Goal: Task Accomplishment & Management: Use online tool/utility

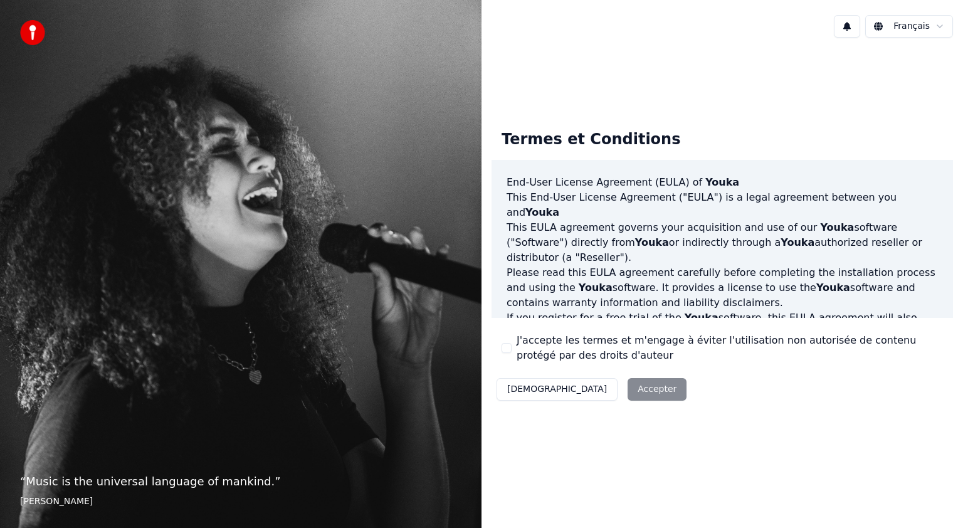
click at [587, 388] on div "Décliner Accepter" at bounding box center [592, 389] width 200 height 33
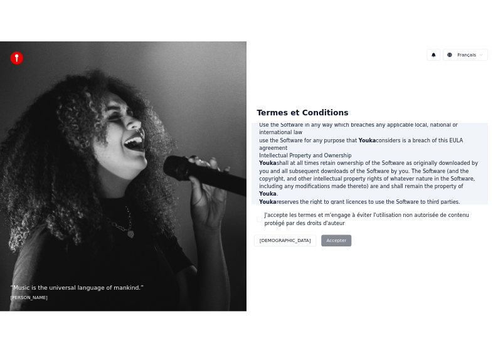
scroll to position [669, 0]
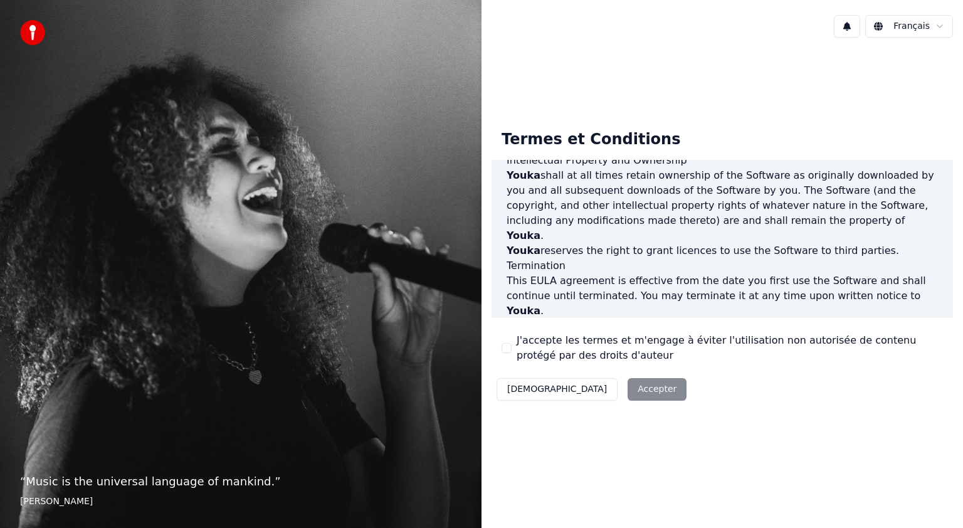
click at [596, 389] on div "Décliner Accepter" at bounding box center [592, 389] width 200 height 33
click at [552, 351] on label "J'accepte les termes et m'engage à éviter l'utilisation non autorisée de conten…" at bounding box center [730, 348] width 426 height 30
click at [512, 351] on button "J'accepte les termes et m'engage à éviter l'utilisation non autorisée de conten…" at bounding box center [507, 348] width 10 height 10
click at [628, 389] on button "Accepter" at bounding box center [657, 389] width 59 height 23
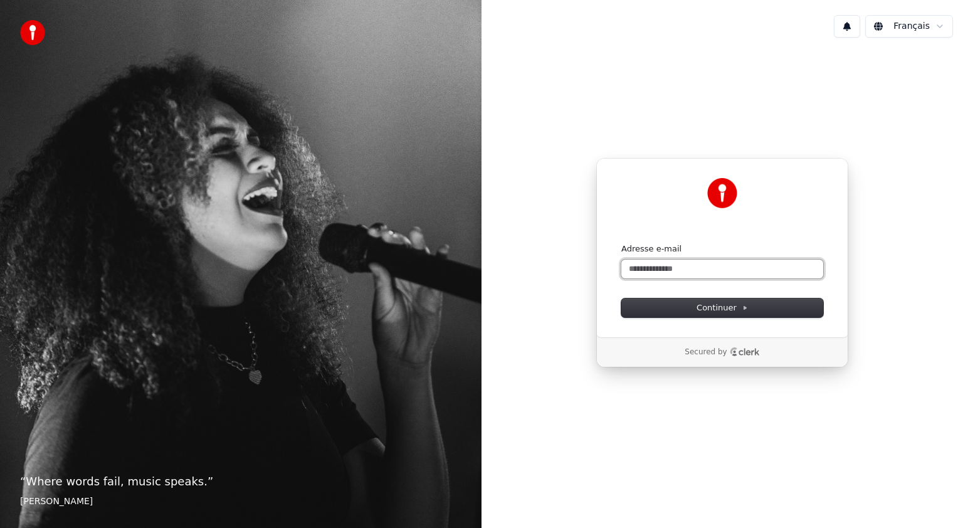
click at [659, 265] on input "Adresse e-mail" at bounding box center [723, 269] width 202 height 19
click at [697, 305] on button "Continuer" at bounding box center [723, 308] width 202 height 19
type input "**********"
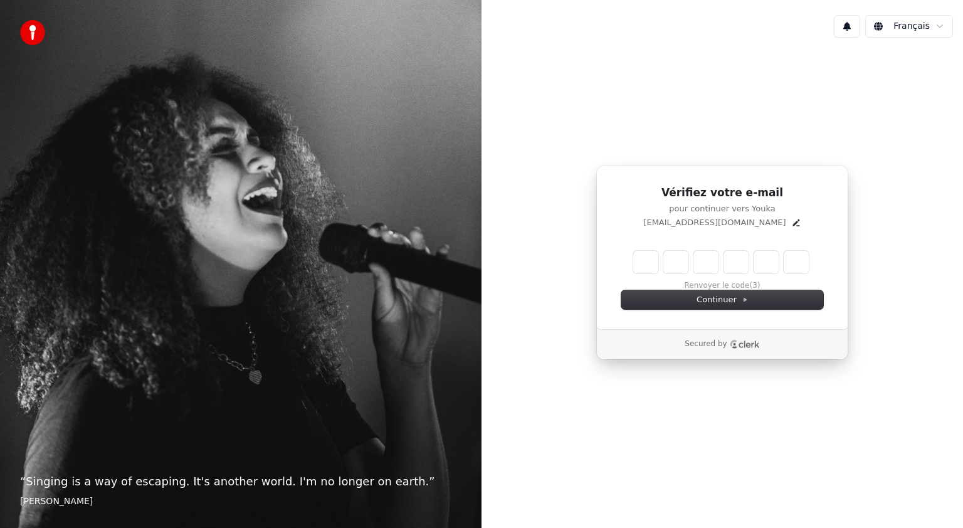
type input "*"
type input "**"
type input "*"
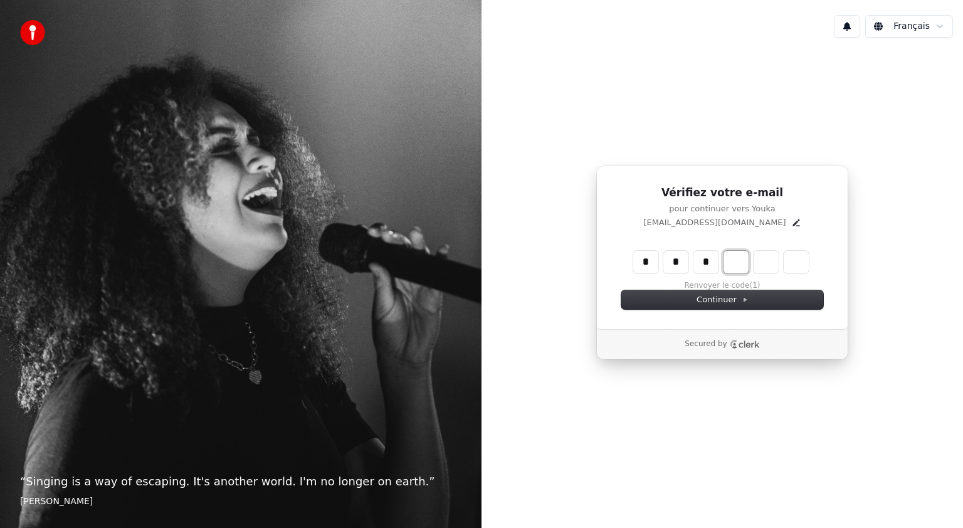
type input "***"
type input "*"
type input "****"
type input "*"
type input "******"
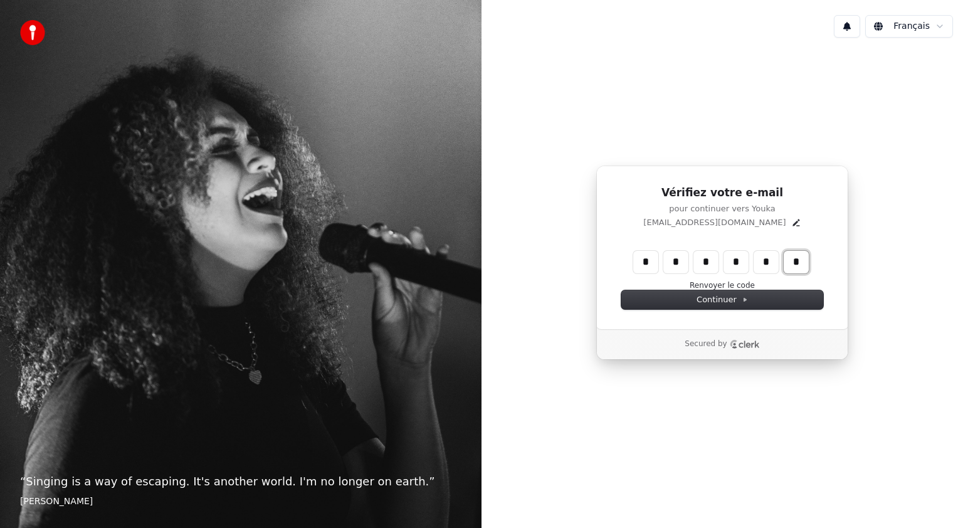
type input "*"
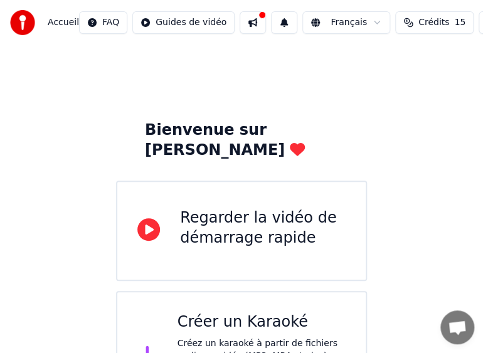
click at [186, 221] on div "Regarder la vidéo de démarrage rapide" at bounding box center [263, 228] width 166 height 40
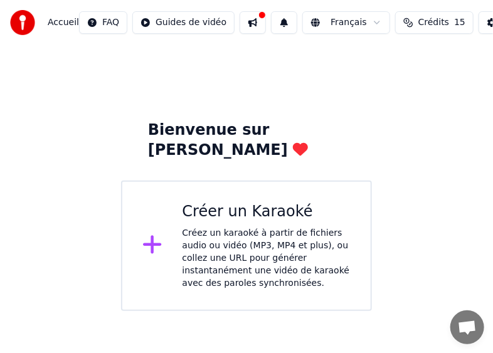
click at [214, 227] on div "Créez un karaoké à partir de fichiers audio ou vidéo (MP3, MP4 et plus), ou col…" at bounding box center [267, 258] width 169 height 63
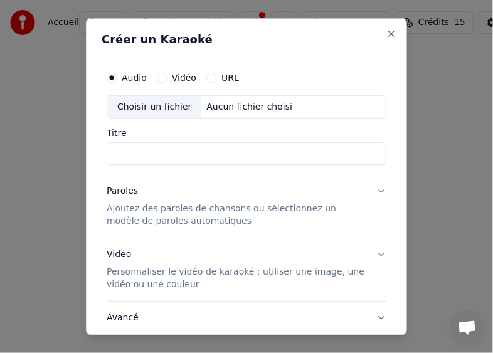
click at [178, 75] on label "Vidéo" at bounding box center [184, 77] width 24 height 9
click at [167, 75] on button "Vidéo" at bounding box center [162, 77] width 10 height 10
click at [135, 151] on input "Titre" at bounding box center [247, 153] width 280 height 23
click at [226, 77] on label "URL" at bounding box center [230, 77] width 18 height 9
click at [216, 77] on button "URL" at bounding box center [211, 77] width 10 height 10
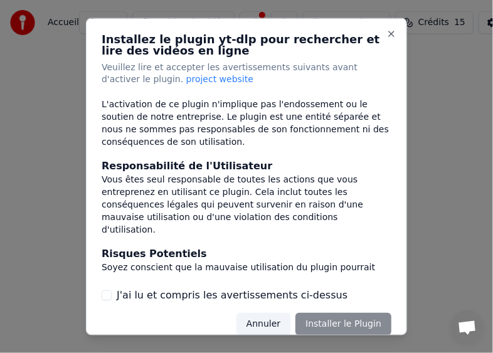
scroll to position [252, 0]
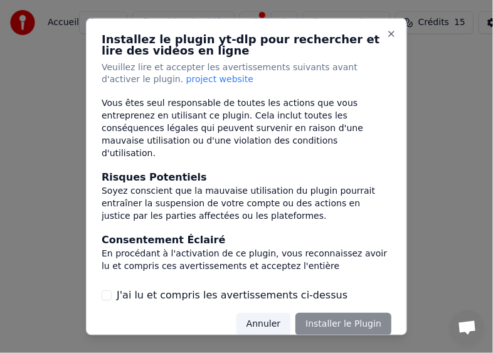
click at [111, 295] on button "J'ai lu et compris les avertissements ci-dessus" at bounding box center [107, 295] width 10 height 10
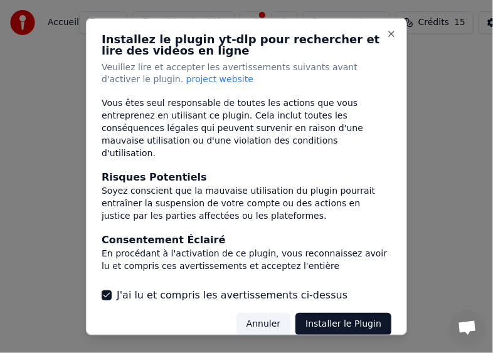
click at [330, 319] on button "Installer le Plugin" at bounding box center [343, 324] width 96 height 23
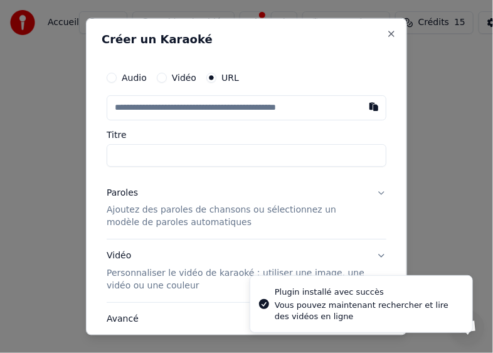
type input "**********"
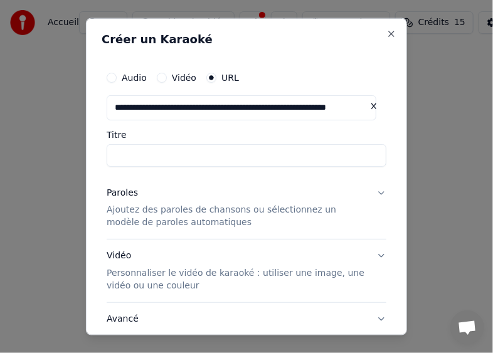
type input "**********"
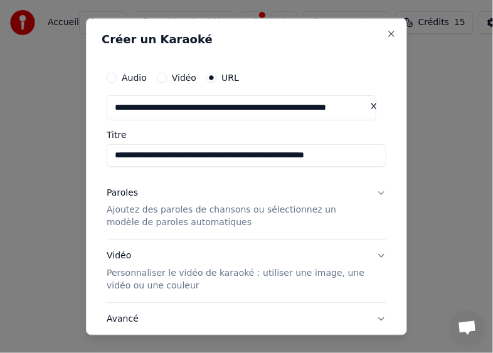
type input "**********"
click at [154, 222] on p "Ajoutez des paroles de chansons ou sélectionnez un modèle de paroles automatiqu…" at bounding box center [237, 216] width 260 height 25
type input "**********"
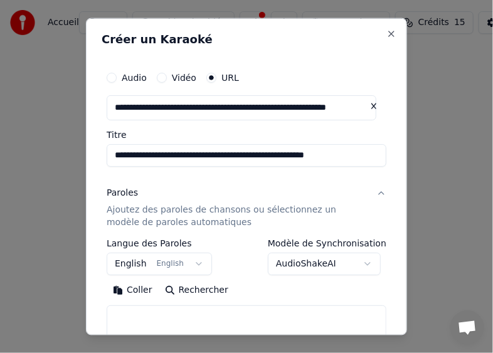
click at [188, 257] on body "**********" at bounding box center [246, 155] width 493 height 311
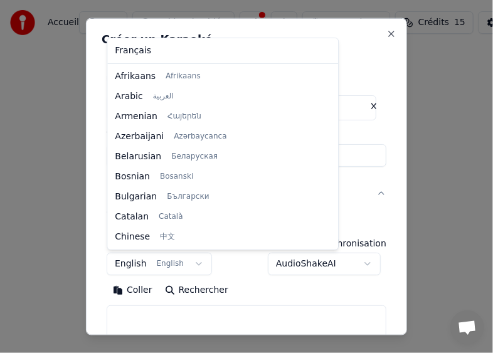
scroll to position [100, 0]
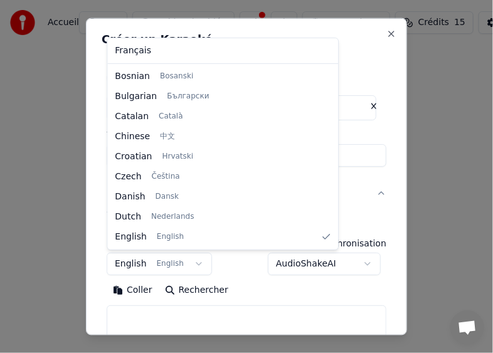
select select "**"
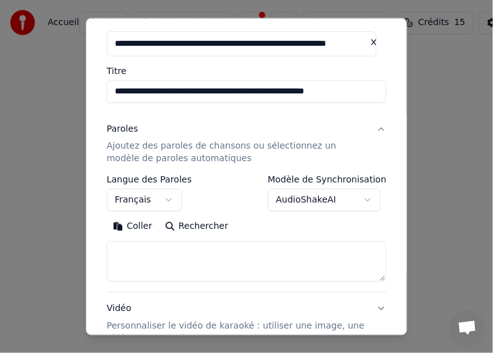
scroll to position [71, 0]
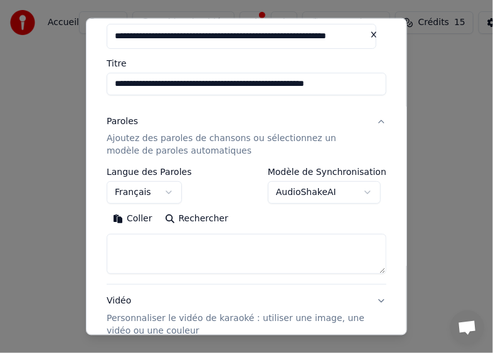
click at [151, 244] on textarea at bounding box center [247, 254] width 280 height 40
paste textarea "**********"
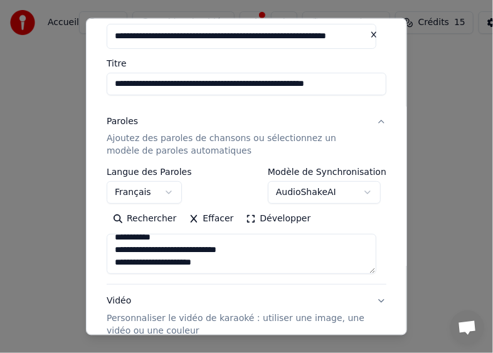
scroll to position [635, 0]
type textarea "**********"
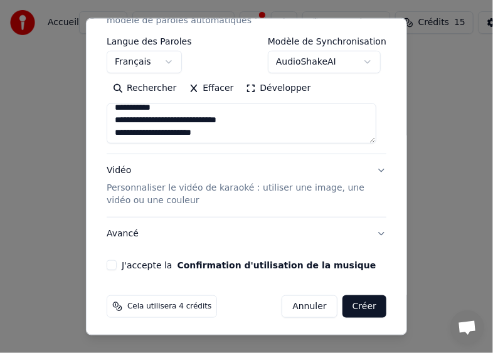
scroll to position [204, 0]
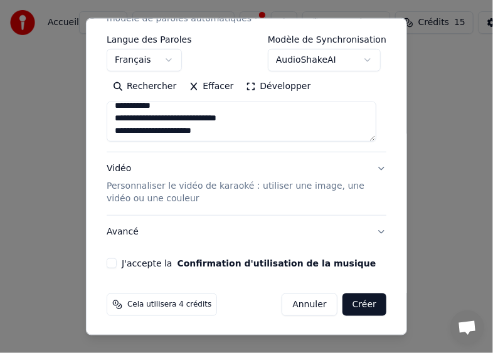
click at [182, 189] on p "Personnaliser le vidéo de karaoké : utiliser une image, une vidéo ou une couleur" at bounding box center [237, 192] width 260 height 25
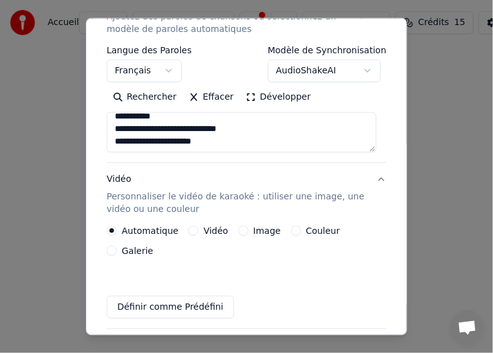
scroll to position [191, 0]
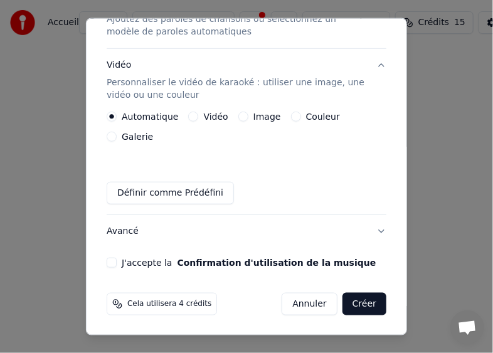
click at [257, 112] on label "Image" at bounding box center [267, 116] width 28 height 9
click at [248, 112] on button "Image" at bounding box center [243, 117] width 10 height 10
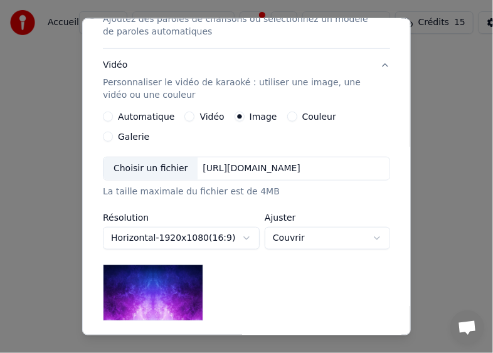
click at [156, 157] on div "Choisir un fichier" at bounding box center [150, 168] width 94 height 23
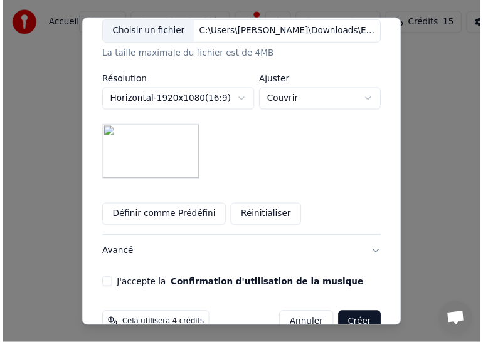
scroll to position [334, 0]
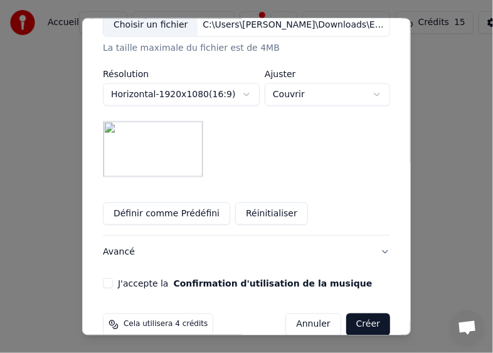
click at [103, 278] on button "J'accepte la Confirmation d'utilisation de la musique" at bounding box center [108, 283] width 10 height 10
click at [363, 314] on button "Créer" at bounding box center [368, 325] width 44 height 23
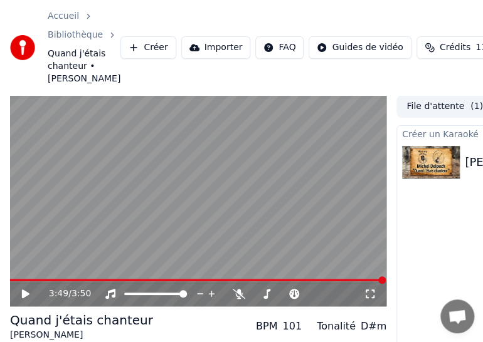
click at [26, 297] on icon at bounding box center [34, 294] width 29 height 10
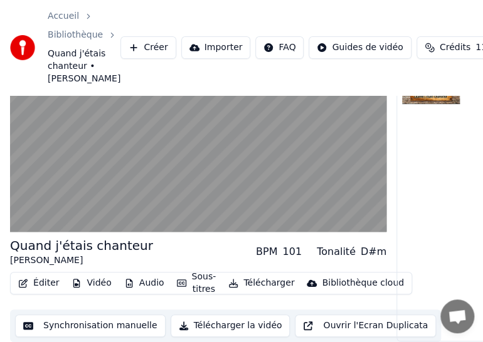
scroll to position [83, 0]
click at [82, 320] on button "Synchronisation manuelle" at bounding box center [90, 326] width 151 height 23
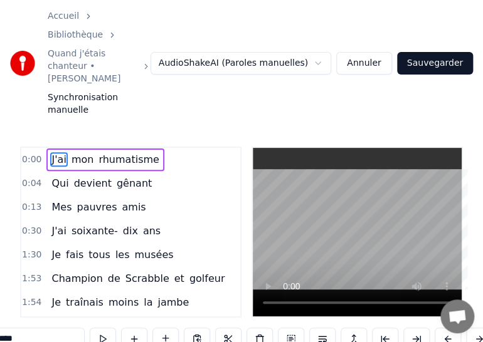
click at [102, 328] on button at bounding box center [103, 339] width 26 height 23
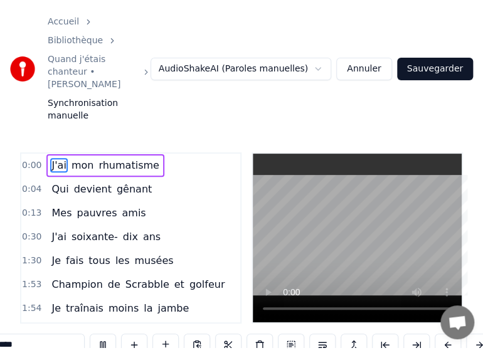
scroll to position [0, 712]
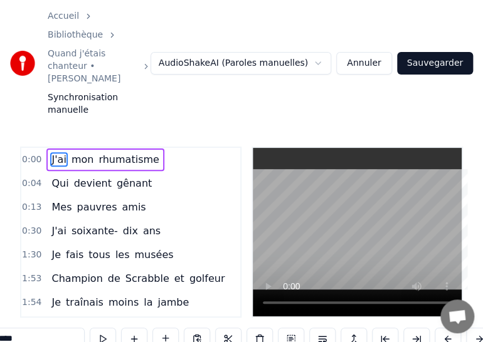
click at [32, 154] on span "0:00" at bounding box center [31, 160] width 19 height 13
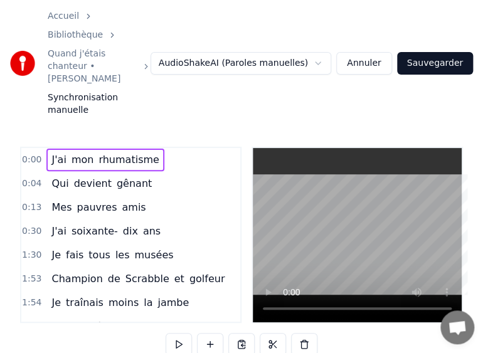
click at [28, 154] on span "0:00" at bounding box center [31, 160] width 19 height 13
click at [232, 126] on html "Accueil Bibliothèque Quand j'étais chanteur • [PERSON_NAME] Synchronisation man…" at bounding box center [241, 257] width 483 height 515
click at [46, 149] on div "J'ai mon rhumatisme" at bounding box center [104, 160] width 117 height 23
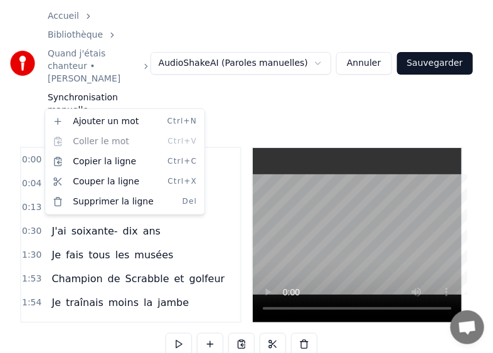
click at [327, 41] on html "Accueil Bibliothèque Quand j'étais chanteur • [PERSON_NAME] Synchronisation man…" at bounding box center [246, 257] width 493 height 515
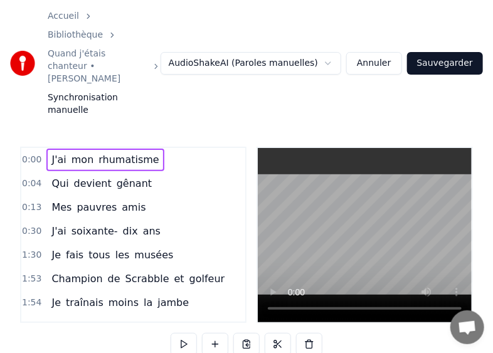
click at [327, 41] on html "Accueil Bibliothèque Quand j'étais chanteur • [PERSON_NAME] Synchronisation man…" at bounding box center [246, 257] width 493 height 515
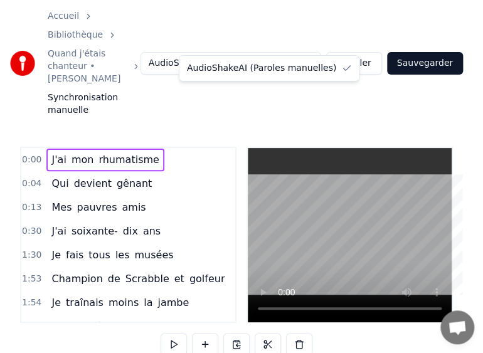
click at [327, 41] on html "Accueil Bibliothèque Quand j'étais chanteur • [PERSON_NAME] Synchronisation man…" at bounding box center [241, 257] width 483 height 515
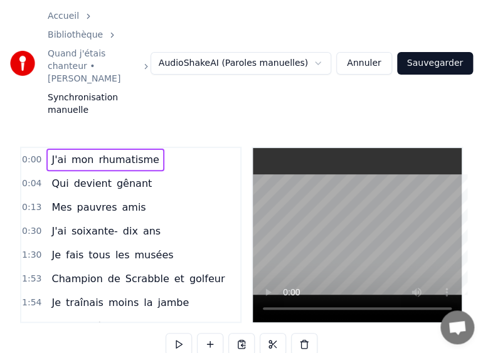
click at [50, 152] on span "J'ai" at bounding box center [58, 159] width 17 height 14
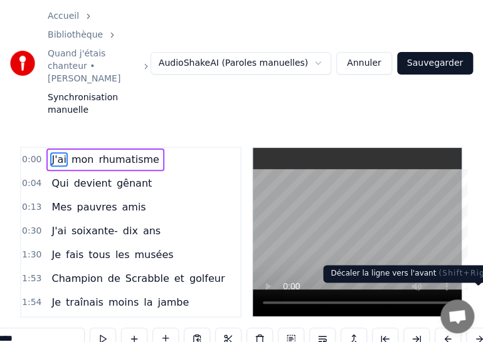
click at [474, 328] on button at bounding box center [479, 339] width 26 height 23
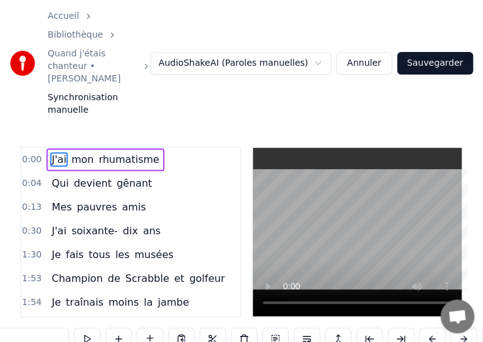
click at [460, 328] on button at bounding box center [463, 339] width 26 height 23
click at [30, 154] on span "0:00" at bounding box center [31, 160] width 19 height 13
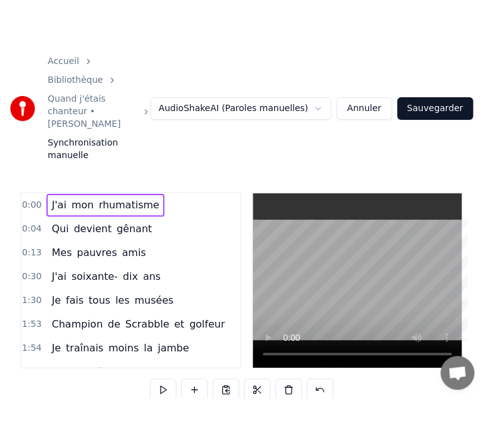
scroll to position [0, 0]
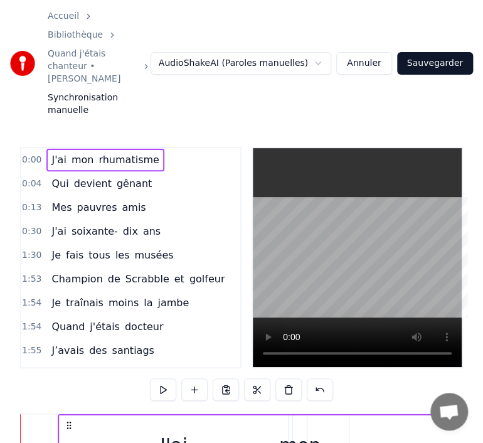
click at [68, 425] on circle at bounding box center [67, 425] width 1 height 1
click at [159, 378] on button at bounding box center [163, 389] width 26 height 23
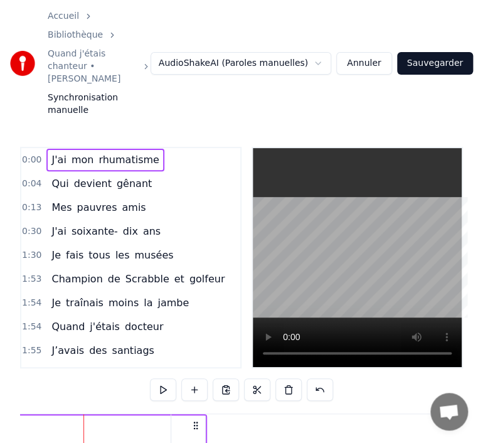
drag, startPoint x: 83, startPoint y: 384, endPoint x: 65, endPoint y: 383, distance: 17.6
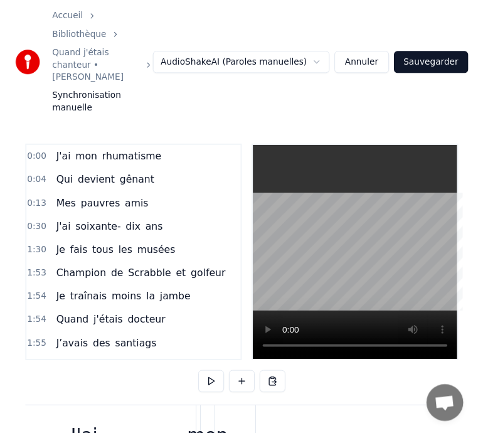
scroll to position [0, 0]
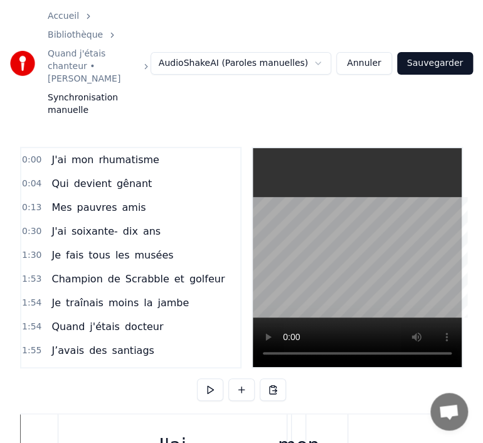
click at [108, 414] on div "J'ai" at bounding box center [172, 445] width 228 height 62
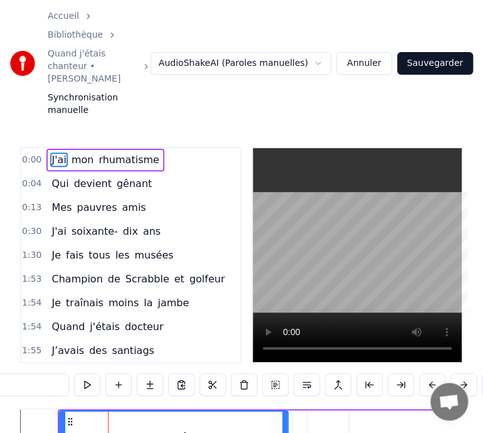
click at [70, 416] on icon at bounding box center [70, 421] width 10 height 10
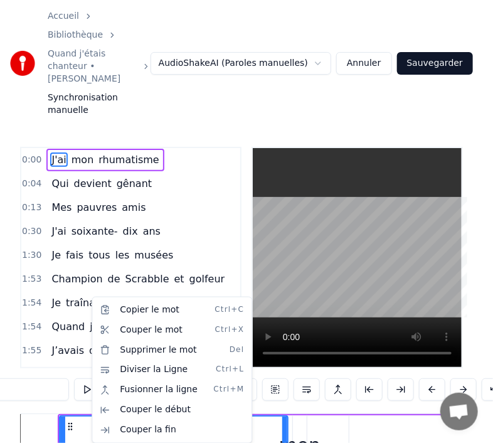
click at [230, 124] on html "Accueil Bibliothèque Quand j'étais chanteur • [PERSON_NAME] Synchronisation man…" at bounding box center [246, 280] width 493 height 560
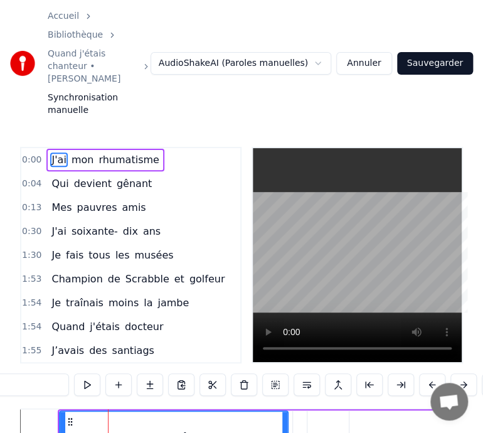
click at [429, 52] on button "Sauvegarder" at bounding box center [435, 63] width 76 height 23
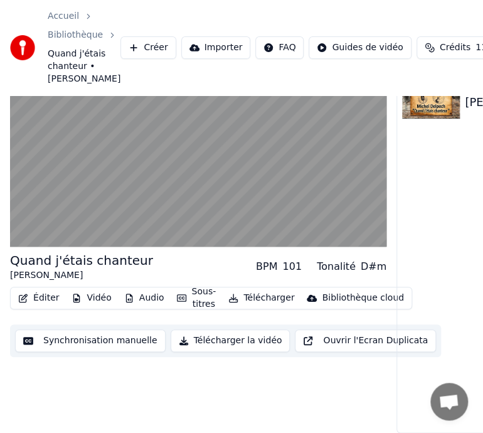
scroll to position [69, 0]
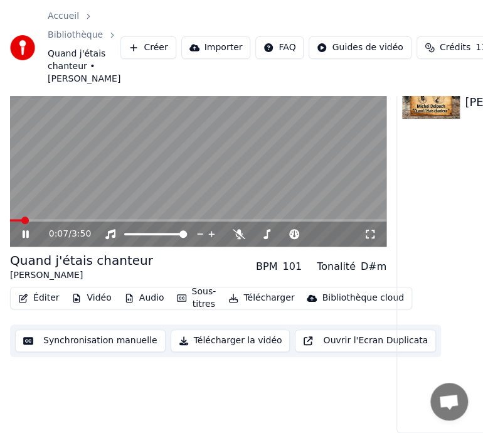
click at [206, 159] on video at bounding box center [198, 141] width 376 height 212
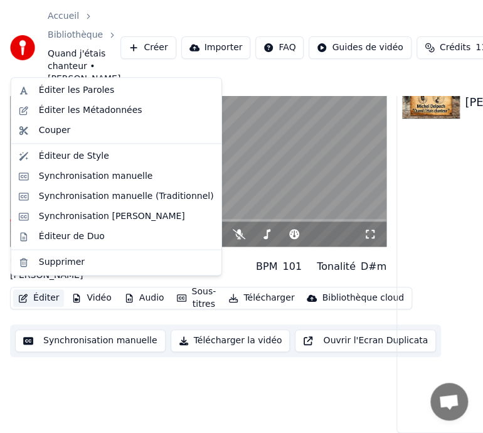
click at [53, 289] on button "Éditer" at bounding box center [38, 298] width 51 height 18
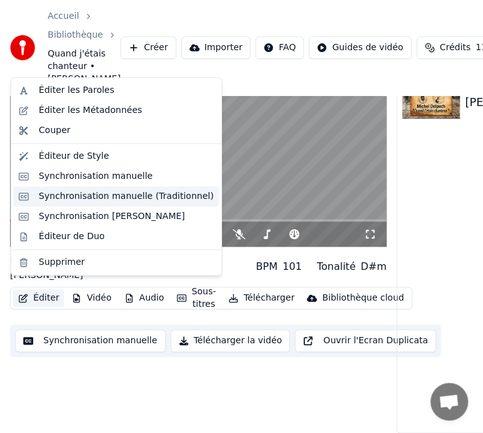
click at [93, 196] on div "Synchronisation manuelle (Traditionnel)" at bounding box center [126, 196] width 175 height 13
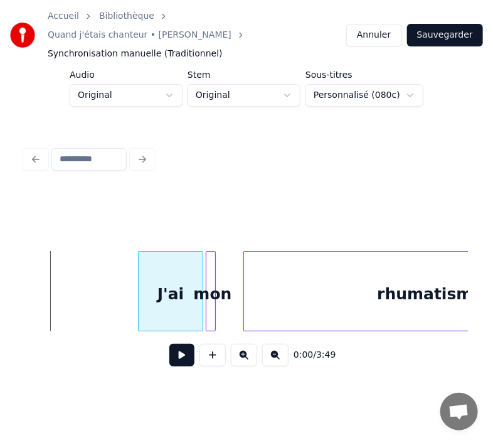
click at [139, 265] on div at bounding box center [141, 291] width 4 height 79
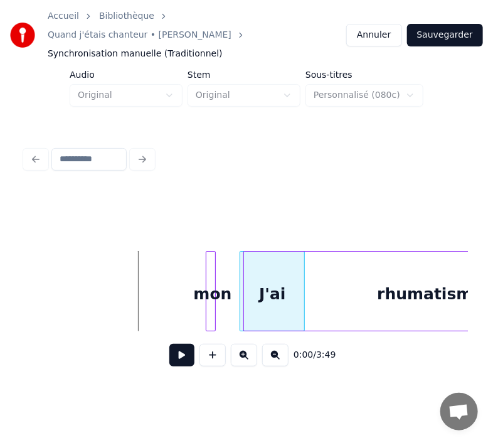
click at [219, 272] on div "mon" at bounding box center [212, 294] width 13 height 85
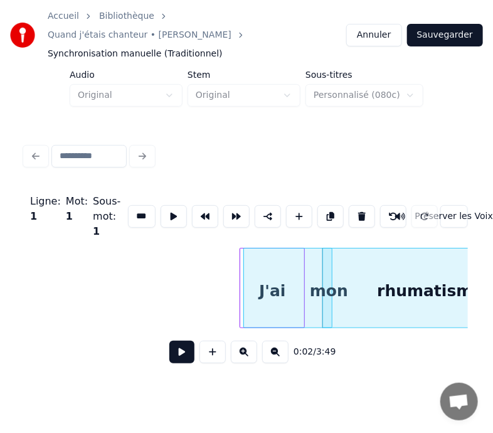
click at [184, 341] on button at bounding box center [181, 352] width 25 height 23
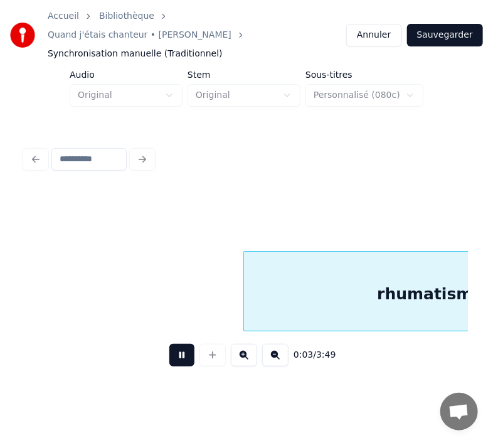
click at [184, 344] on button at bounding box center [181, 355] width 25 height 23
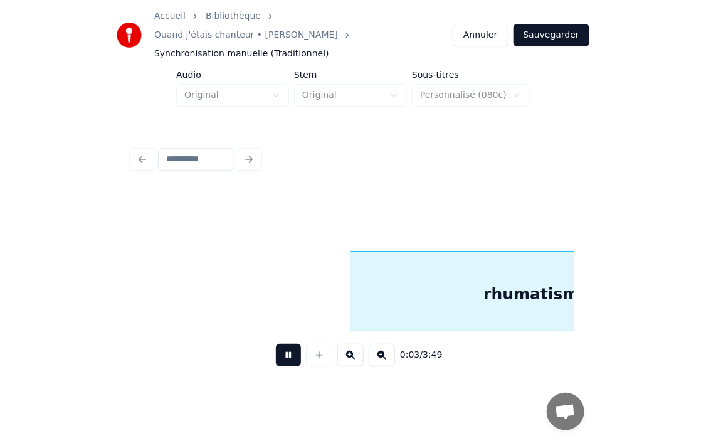
scroll to position [0, 443]
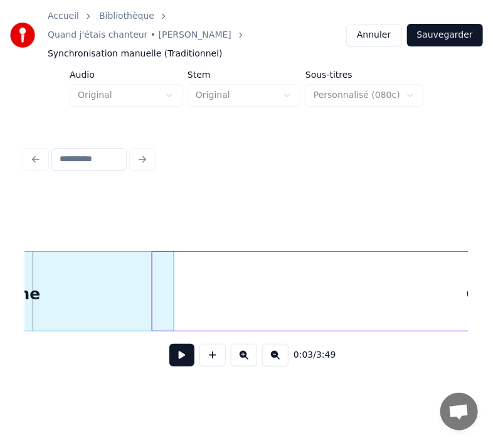
click at [433, 26] on button "Sauvegarder" at bounding box center [445, 35] width 76 height 23
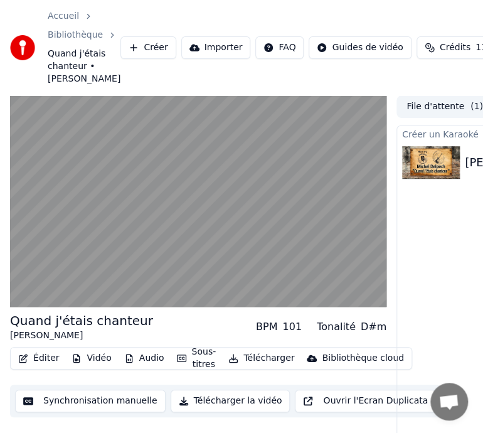
click at [76, 257] on video at bounding box center [198, 201] width 376 height 212
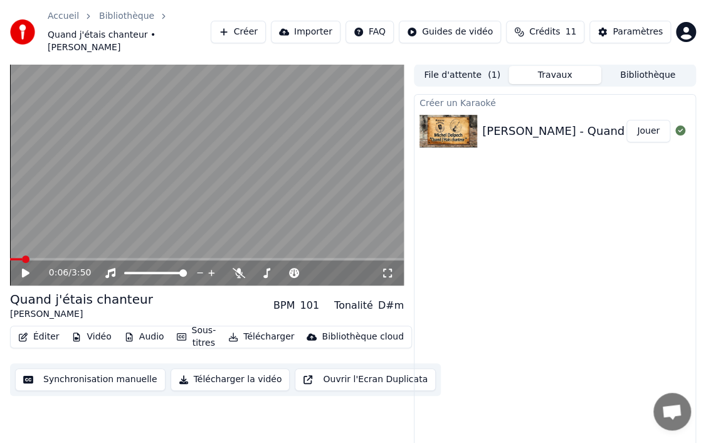
click at [203, 369] on button "Télécharger la vidéo" at bounding box center [231, 379] width 120 height 23
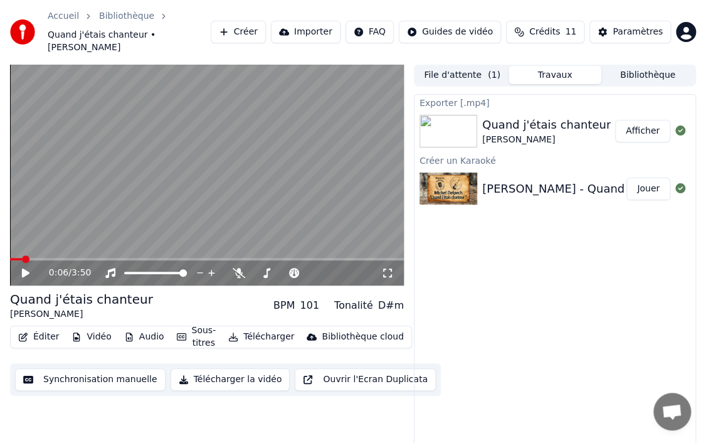
click at [636, 120] on button "Afficher" at bounding box center [642, 131] width 55 height 23
